Goal: Task Accomplishment & Management: Manage account settings

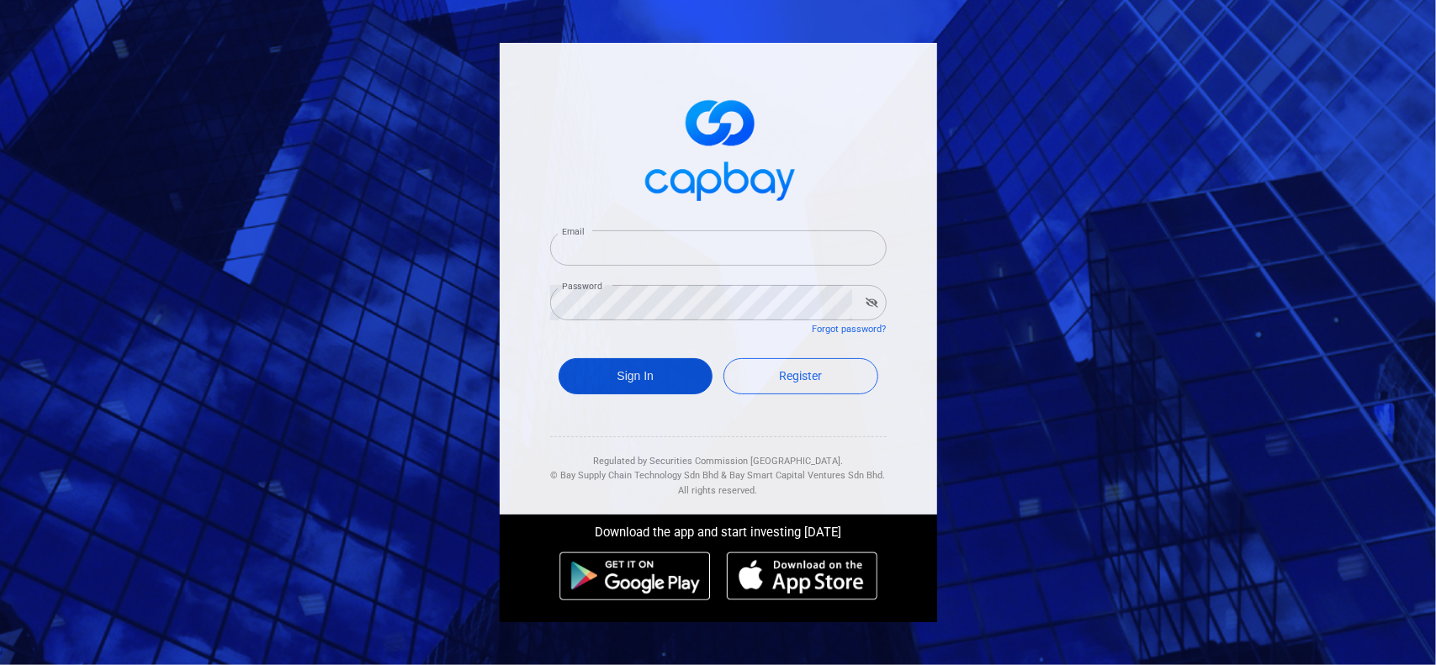
type input "[EMAIL_ADDRESS][DOMAIN_NAME]"
click at [618, 373] on button "Sign In" at bounding box center [636, 376] width 155 height 36
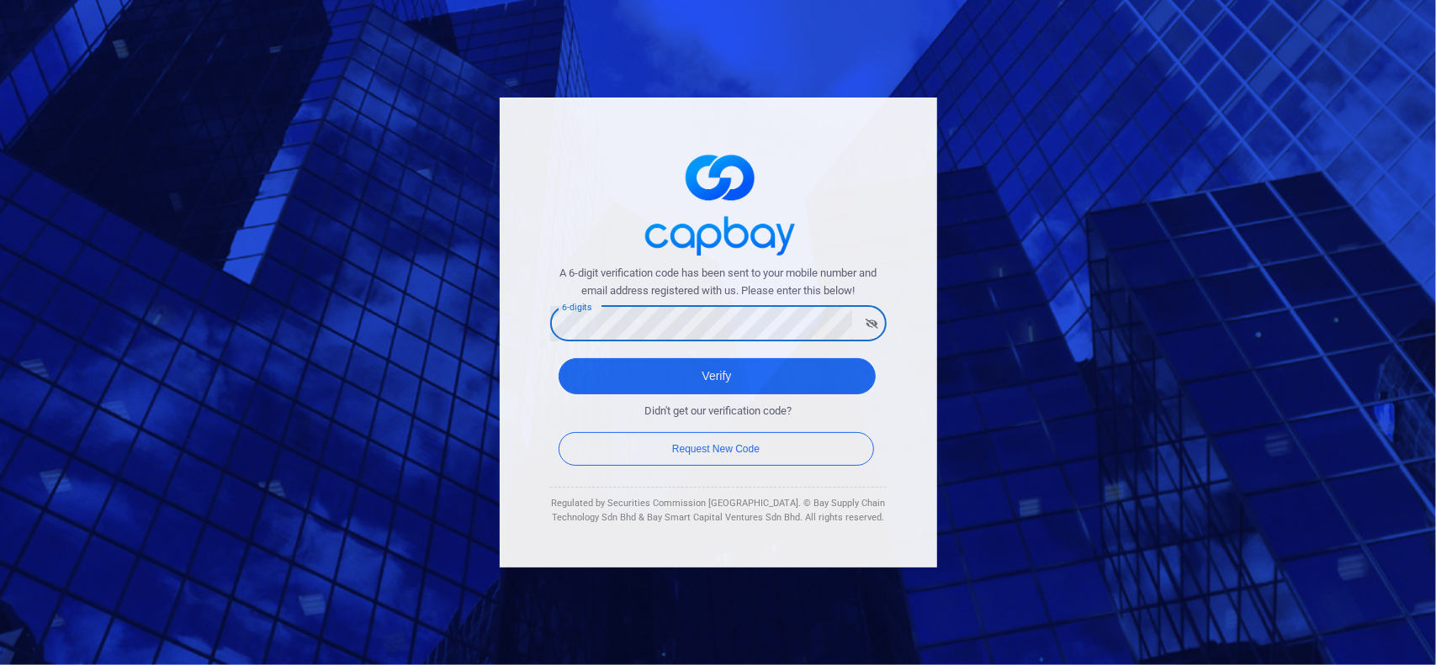
click at [520, 354] on div "A 6-digit verification code has been sent to your mobile number and email addre…" at bounding box center [718, 333] width 437 height 470
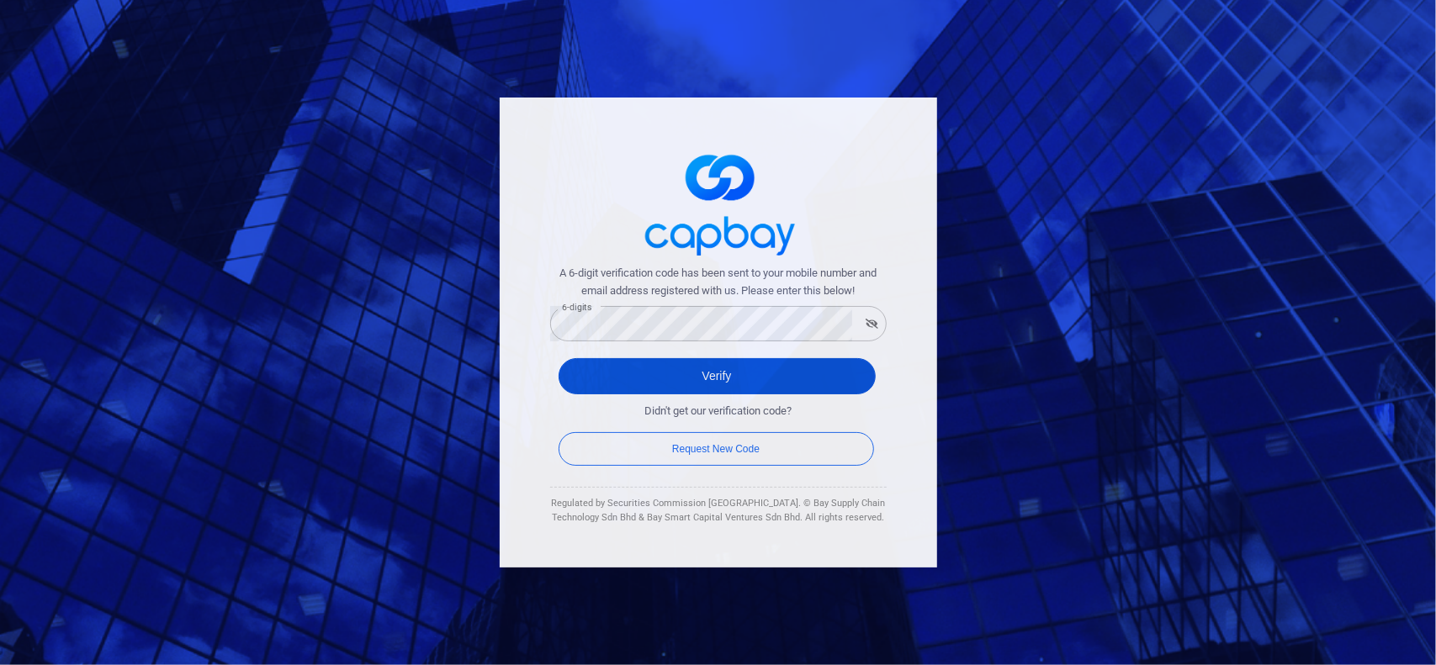
click at [752, 373] on button "Verify" at bounding box center [717, 376] width 317 height 36
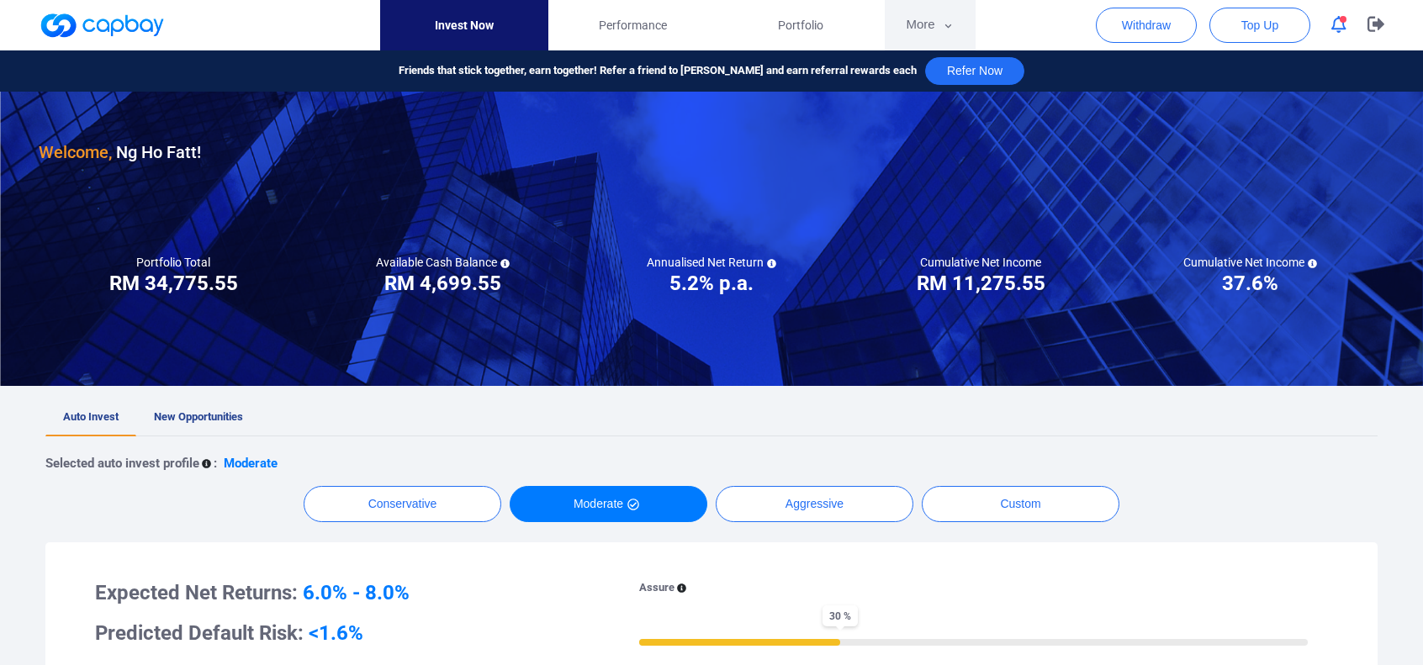
click at [945, 24] on icon "button" at bounding box center [948, 26] width 7 height 4
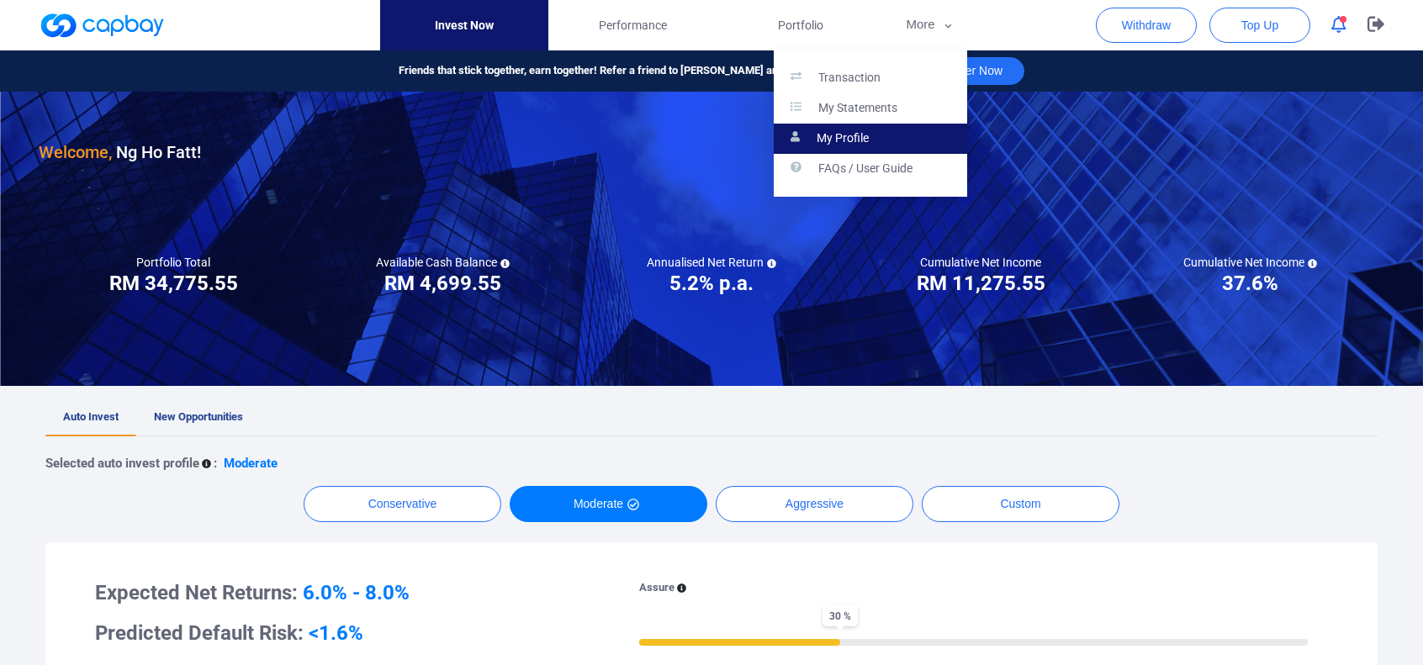
click at [848, 134] on p "My Profile" at bounding box center [843, 138] width 52 height 15
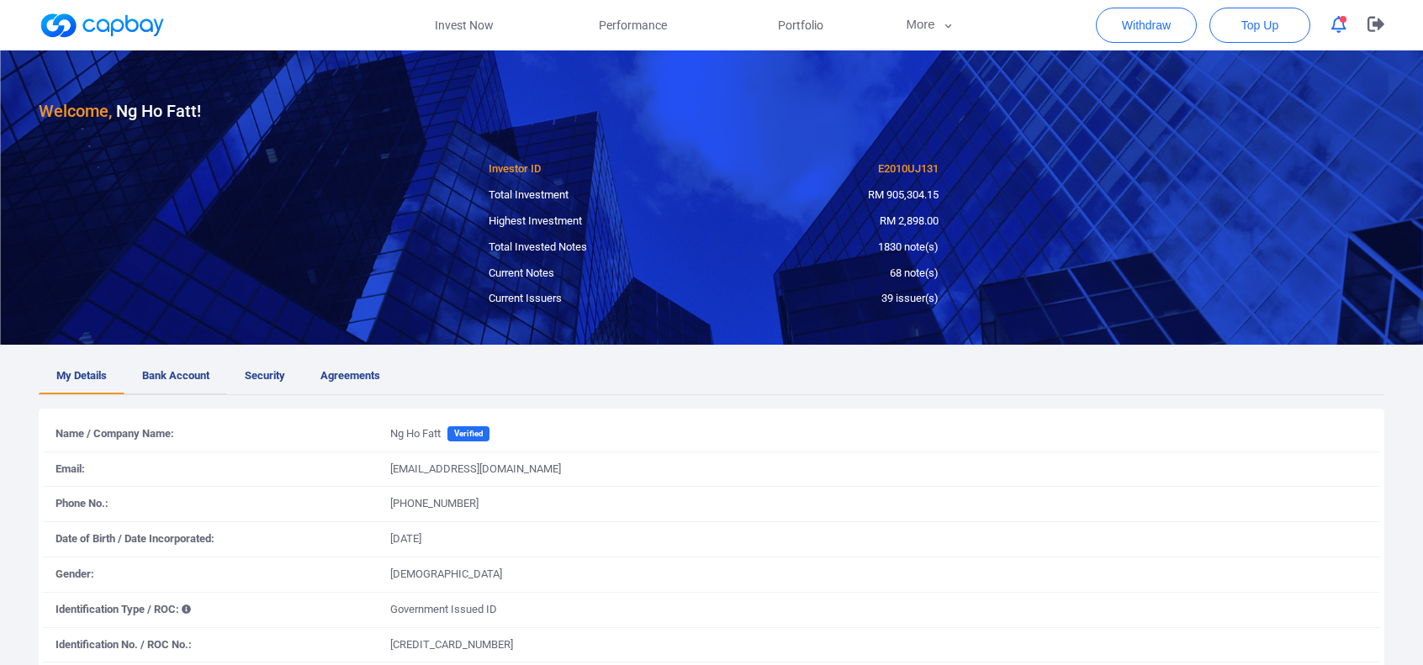
click at [164, 370] on span "Bank Account" at bounding box center [175, 377] width 67 height 18
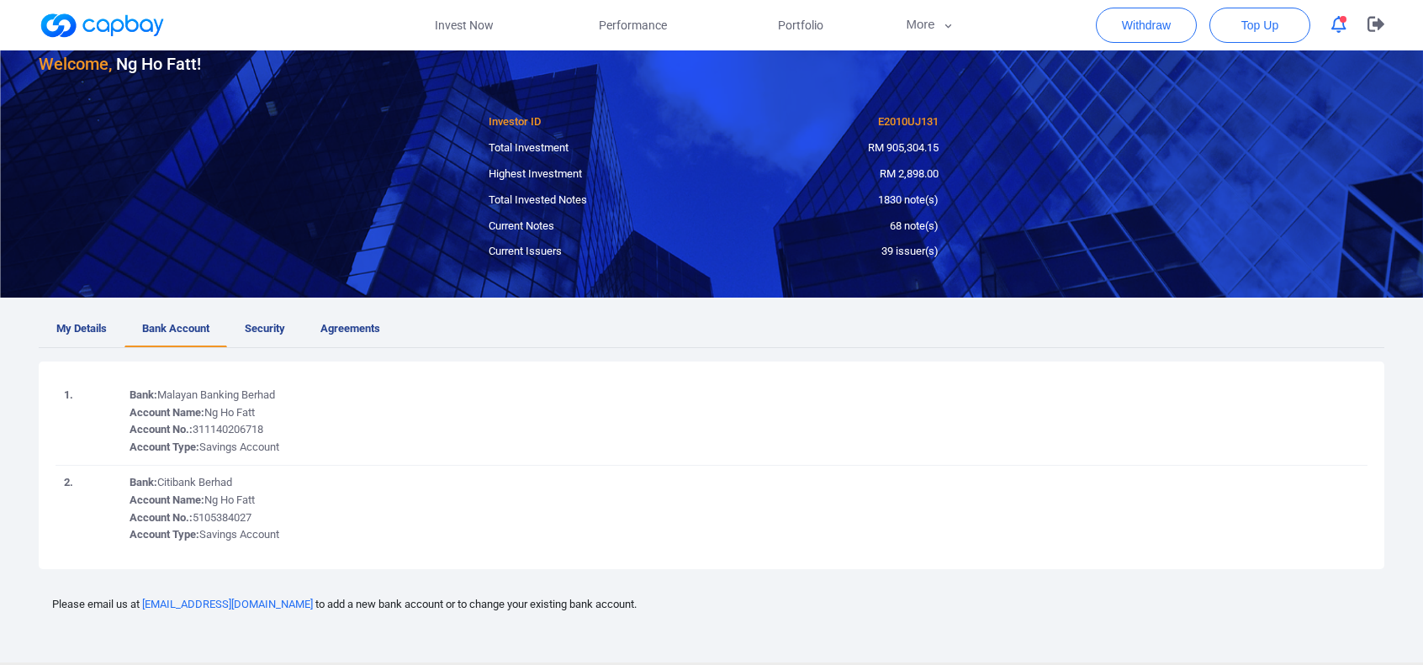
scroll to position [84, 0]
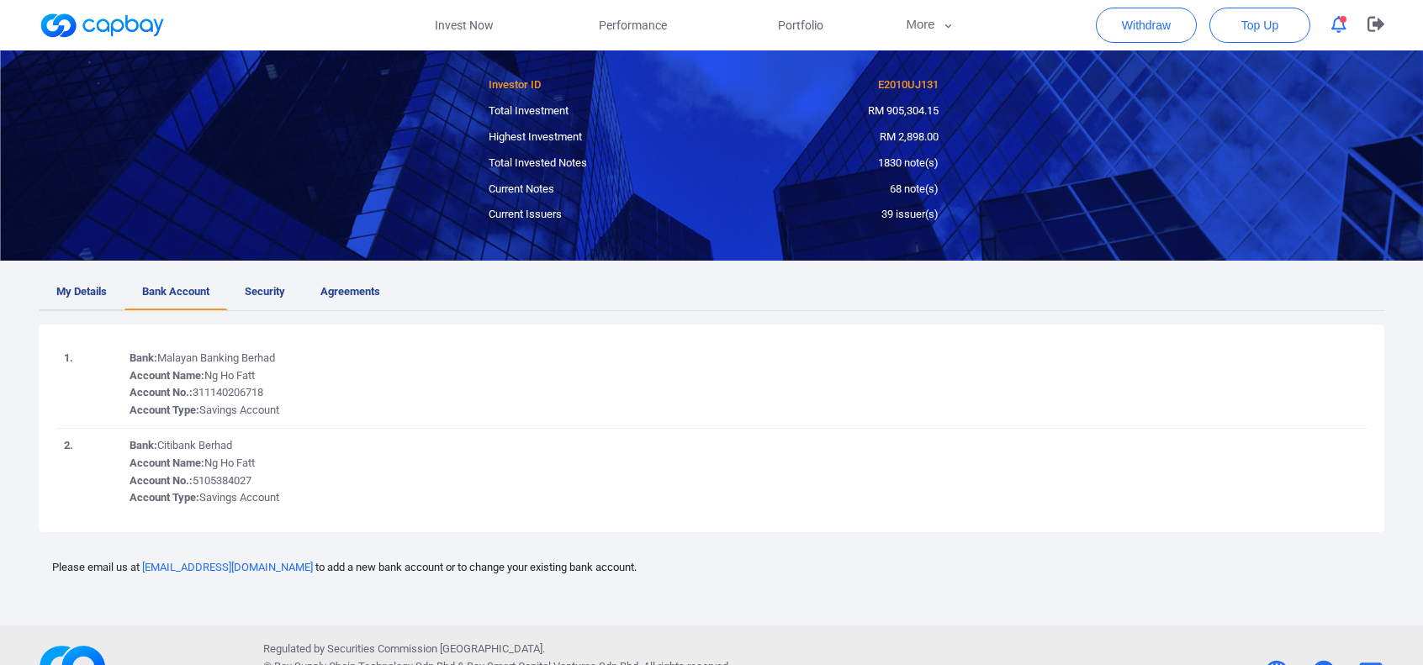
click at [81, 288] on span "My Details" at bounding box center [81, 292] width 50 height 18
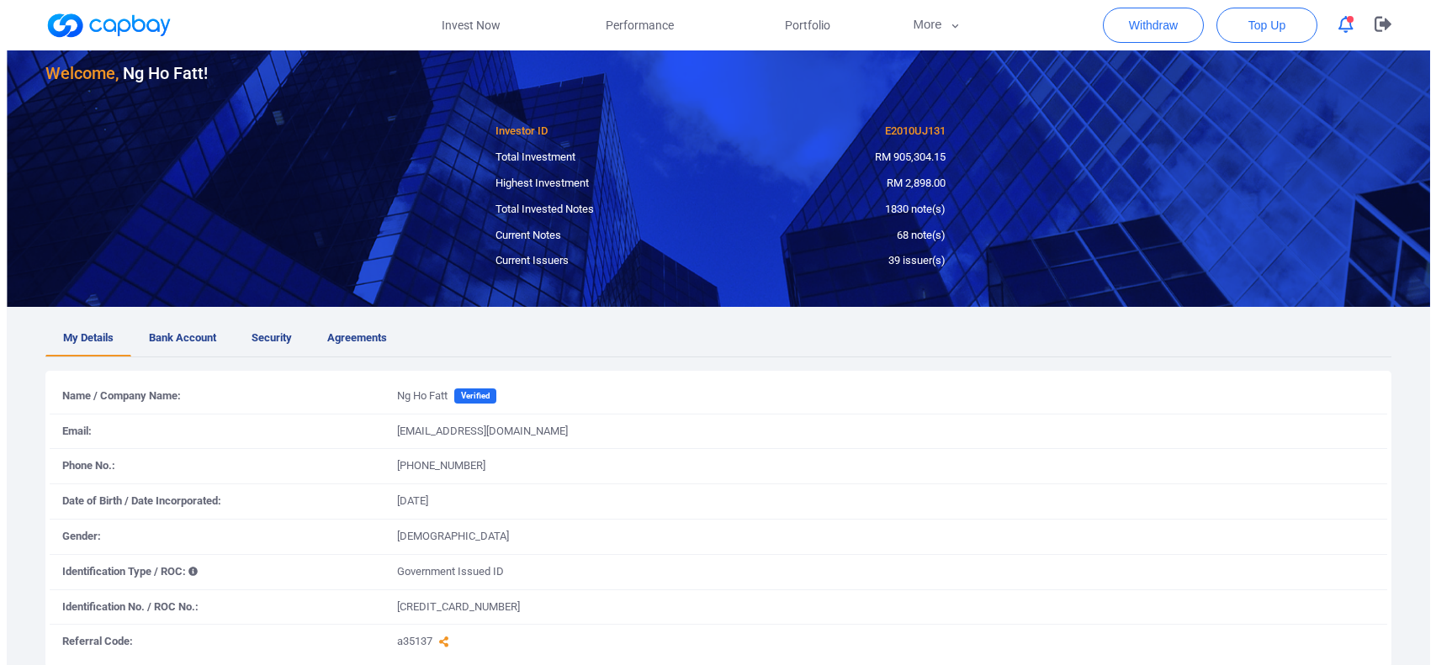
scroll to position [0, 0]
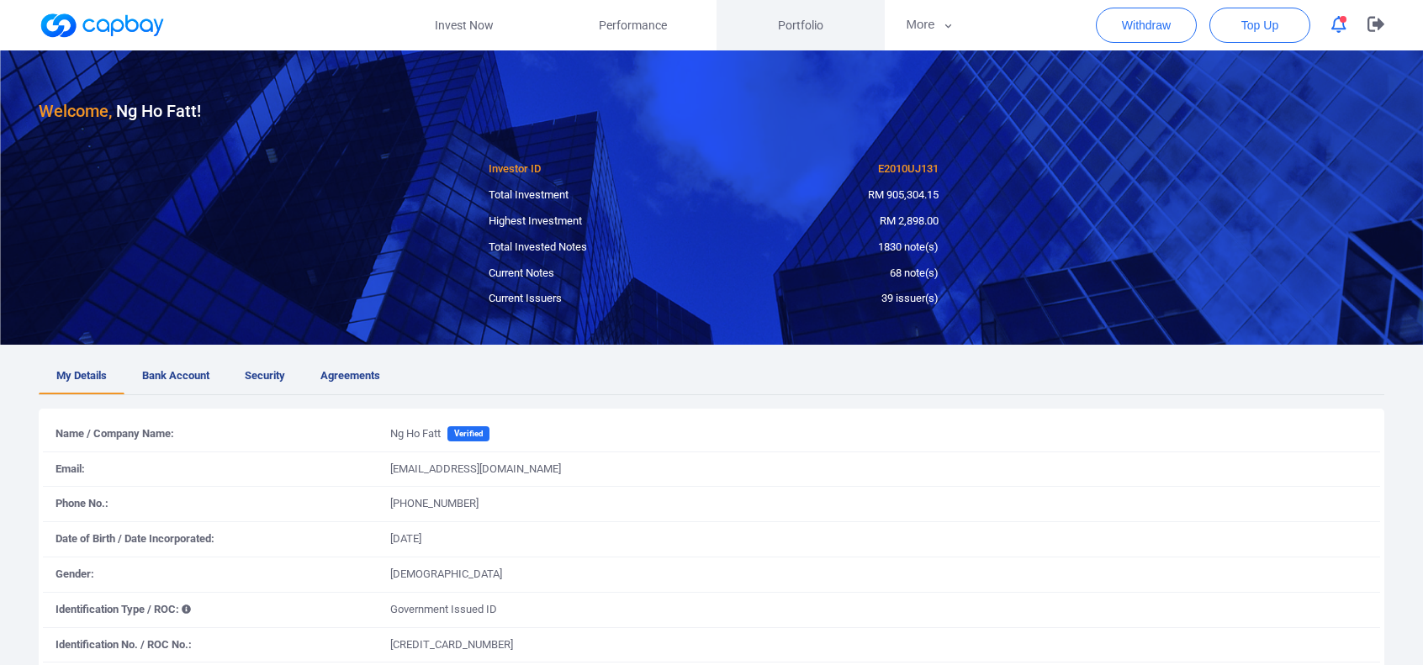
click at [775, 21] on link "Portfolio" at bounding box center [801, 25] width 168 height 50
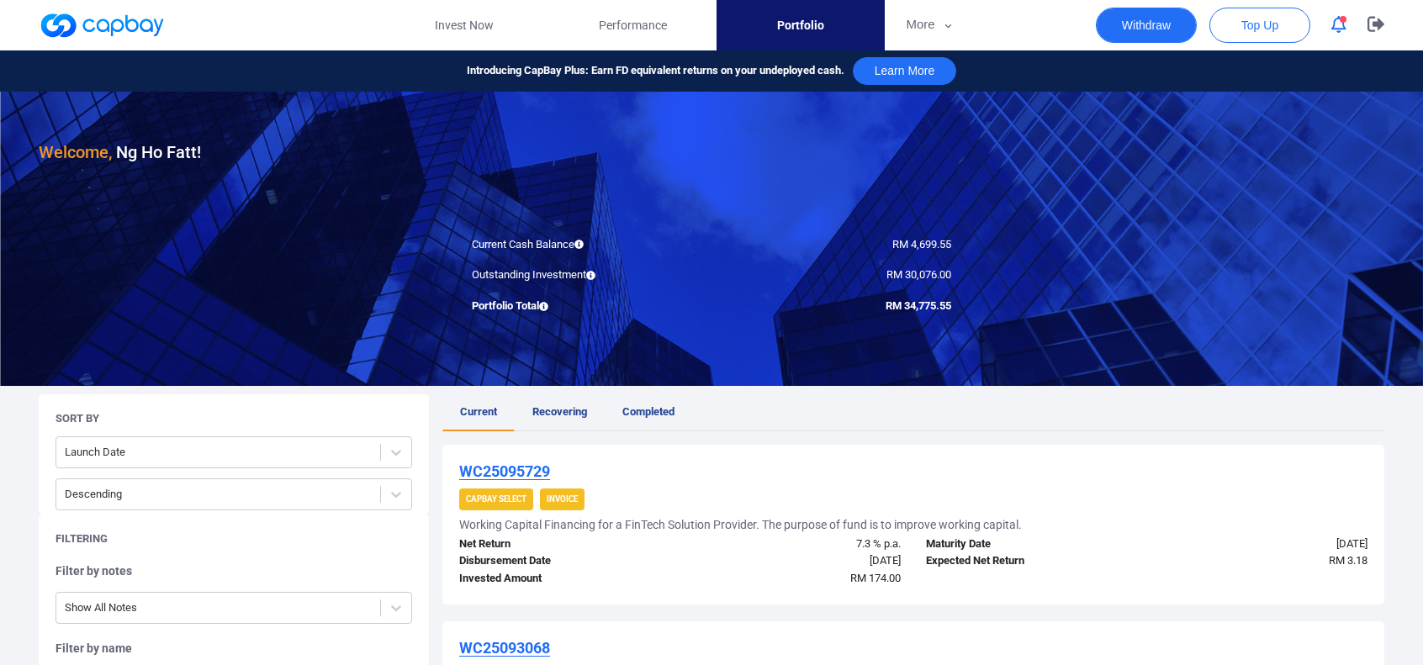
click at [1149, 31] on button "Withdraw" at bounding box center [1146, 25] width 101 height 35
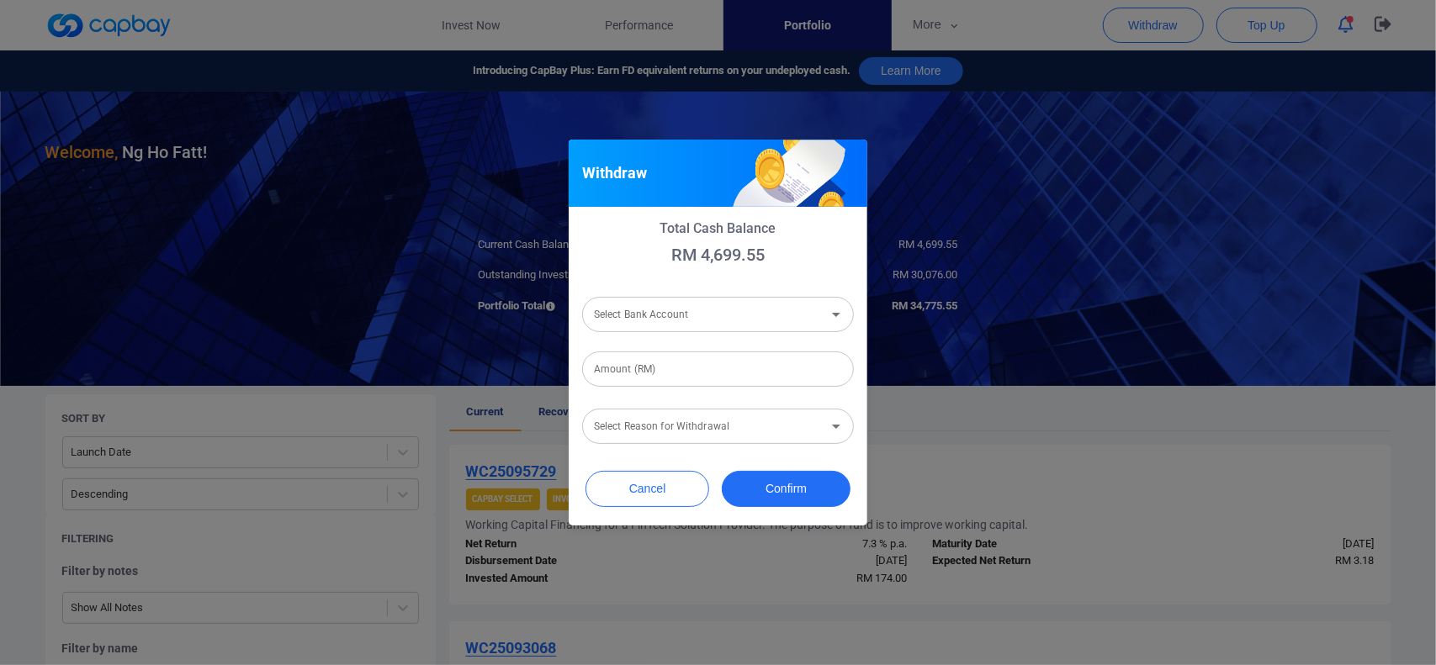
click at [676, 317] on input "Select Bank Account" at bounding box center [704, 314] width 234 height 31
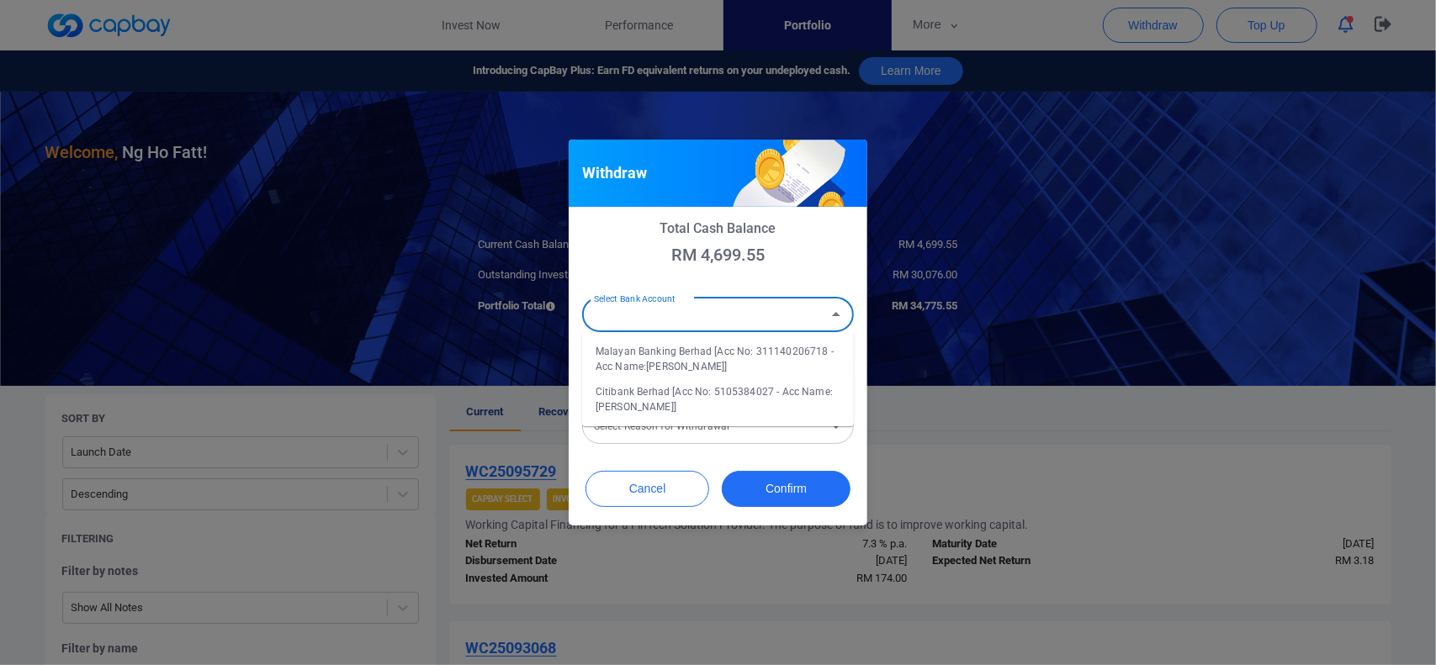
click at [667, 357] on li "Malayan Banking Berhad [Acc No: 311140206718 - Acc Name:[PERSON_NAME]]" at bounding box center [718, 359] width 272 height 40
type input "Malayan Banking Berhad [Acc No: 311140206718 - Acc Name:[PERSON_NAME]]"
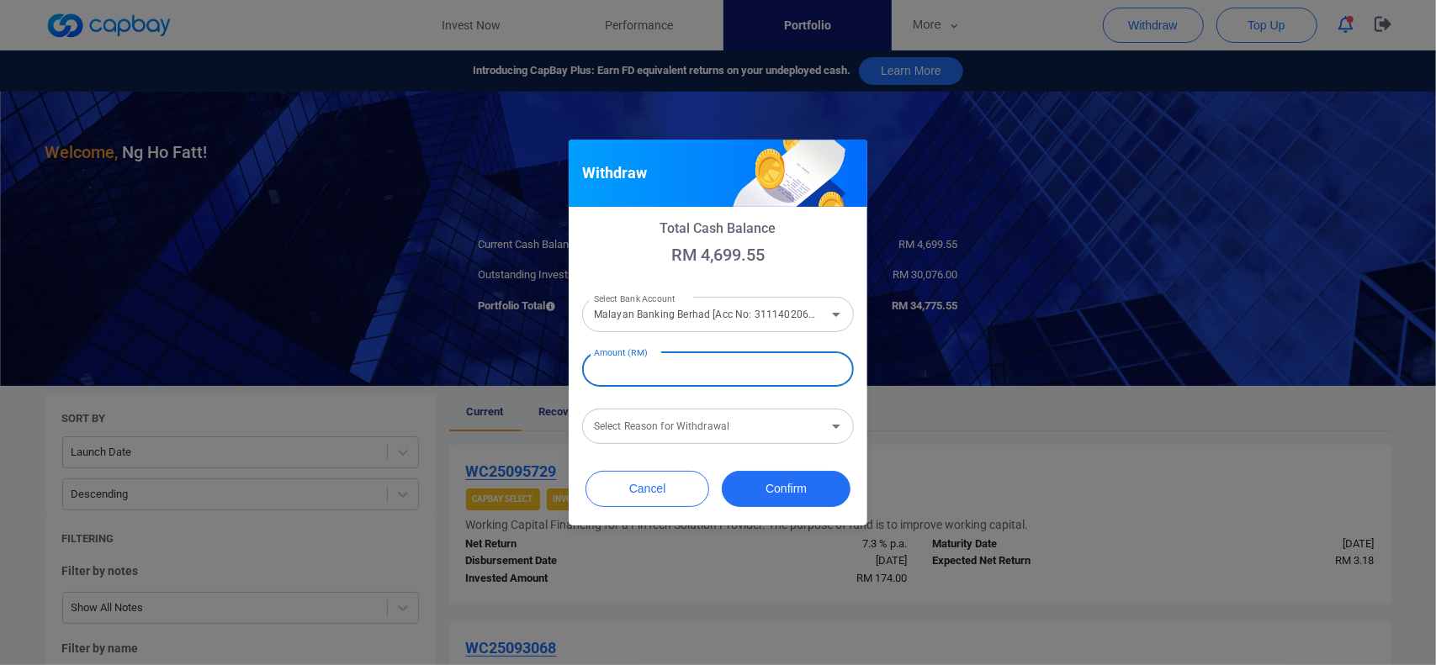
click at [683, 373] on input "Amount (RM)" at bounding box center [718, 369] width 272 height 35
type input "RM 4,500.00"
click at [720, 429] on input "Select Reason for Withdrawal" at bounding box center [704, 426] width 234 height 31
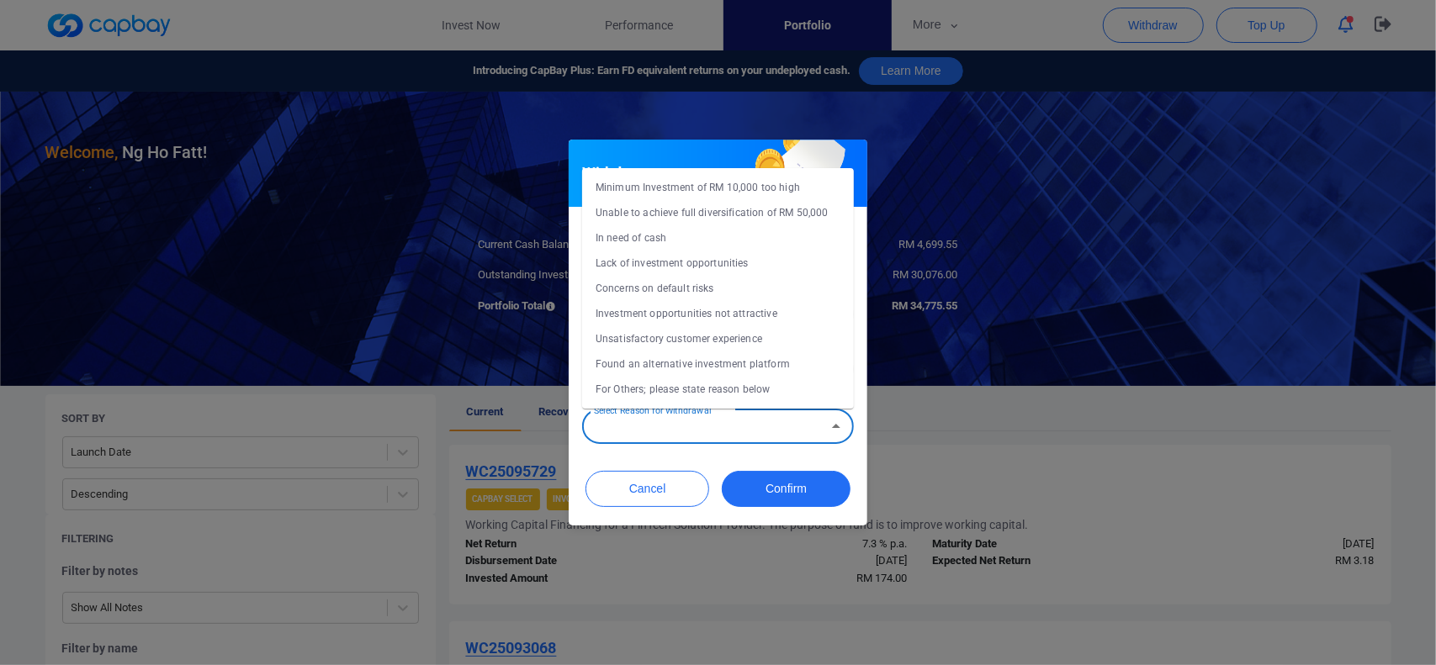
click at [661, 241] on li "In need of cash" at bounding box center [718, 237] width 272 height 25
type input "In need of cash"
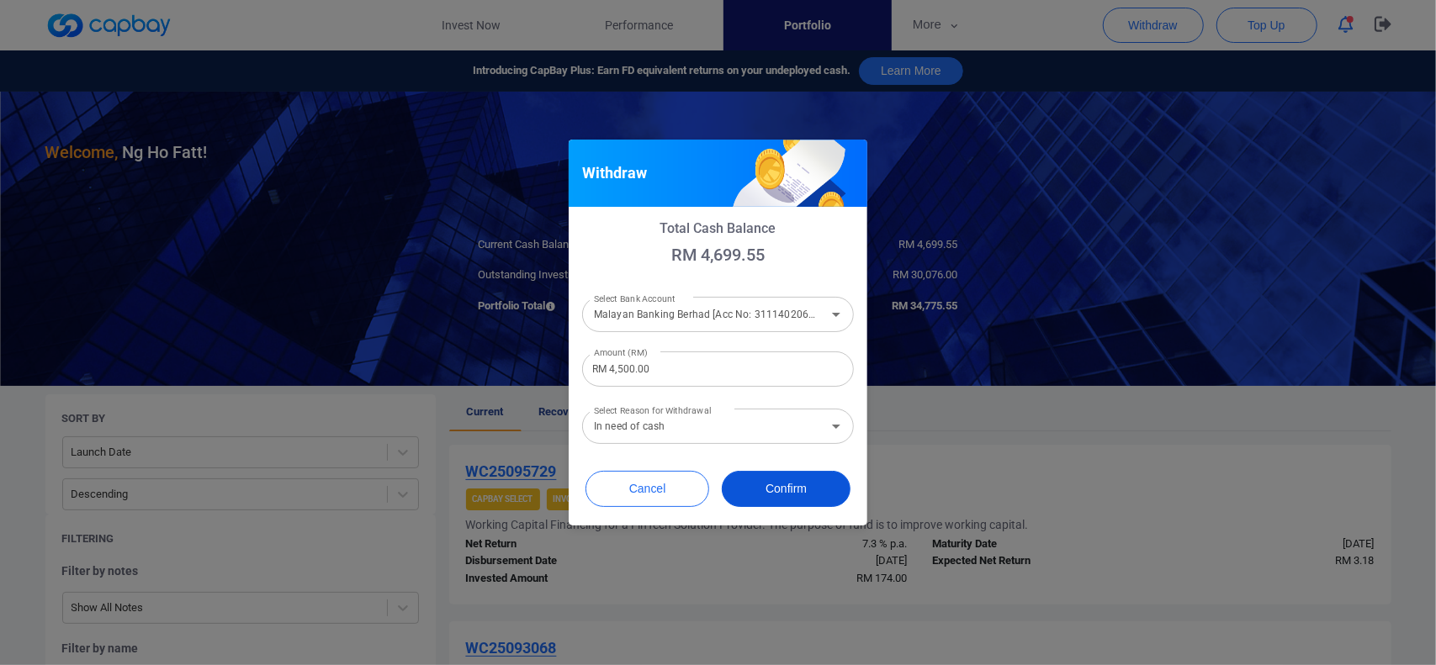
click at [784, 479] on button "Confirm" at bounding box center [786, 489] width 129 height 36
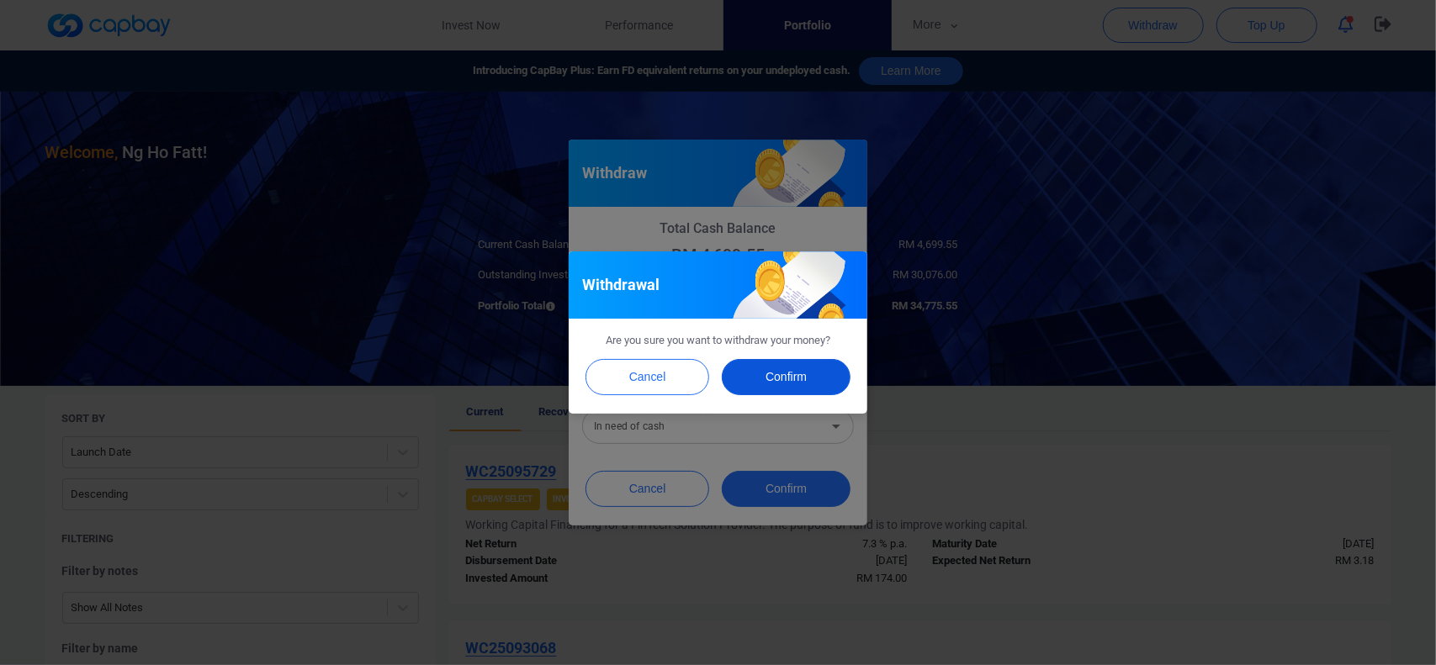
click at [783, 373] on button "Confirm" at bounding box center [786, 377] width 129 height 36
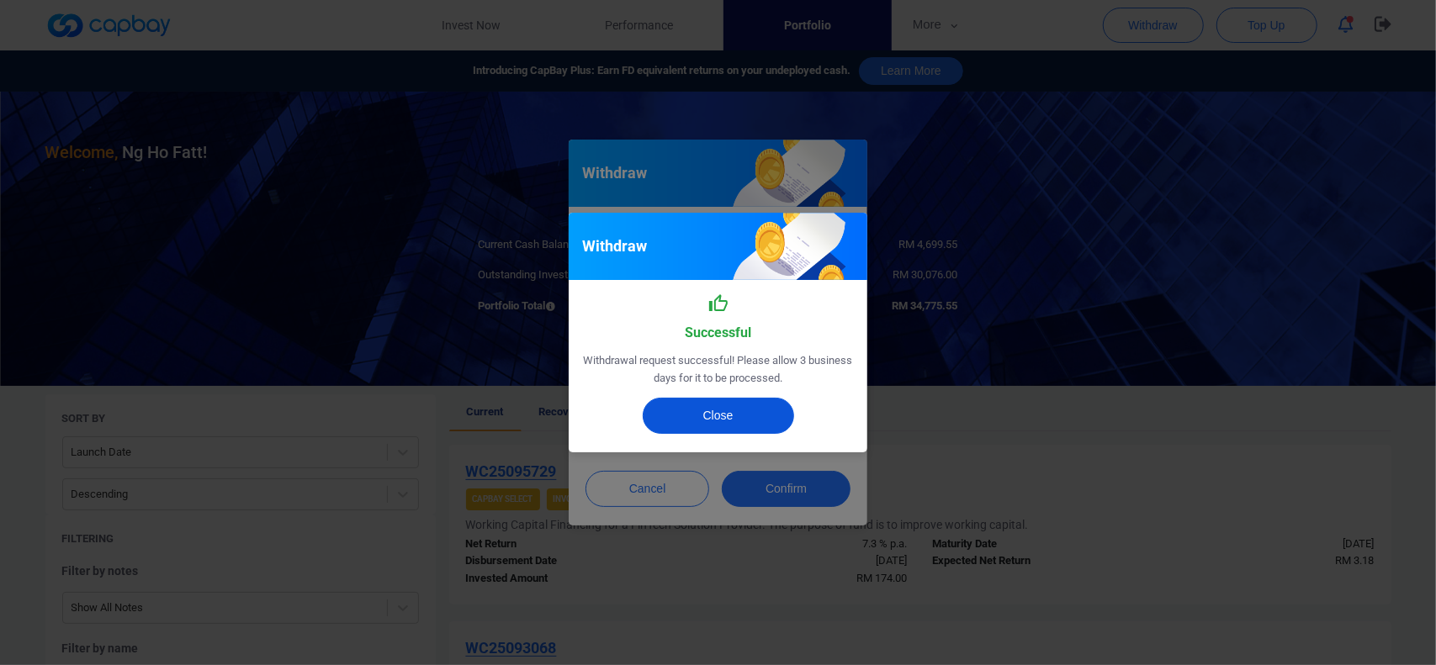
click at [722, 415] on button "Close" at bounding box center [718, 416] width 151 height 36
